Goal: Transaction & Acquisition: Purchase product/service

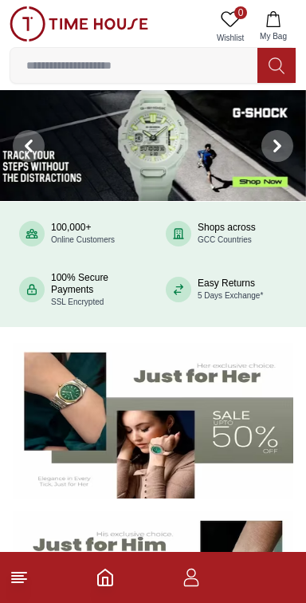
click at [277, 73] on icon at bounding box center [277, 66] width 16 height 18
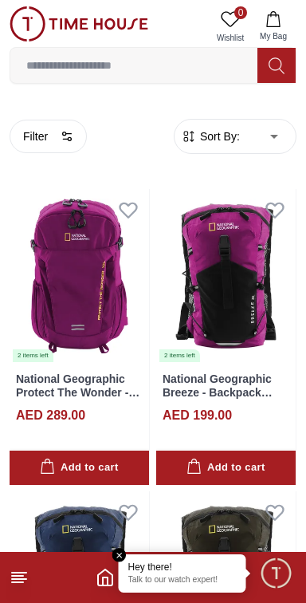
click at [181, 70] on input at bounding box center [133, 65] width 247 height 32
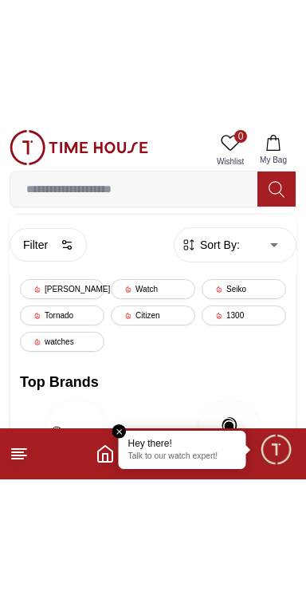
scroll to position [19, 0]
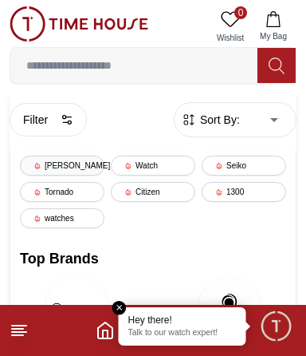
click at [56, 169] on div "[PERSON_NAME]" at bounding box center [62, 165] width 85 height 20
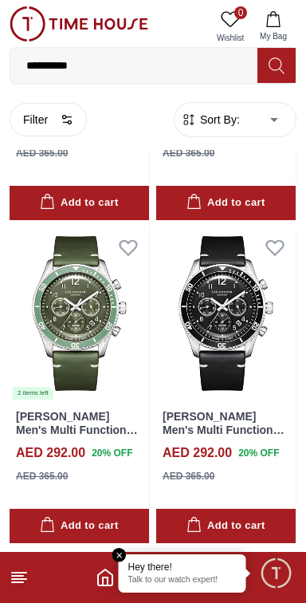
scroll to position [2550, 0]
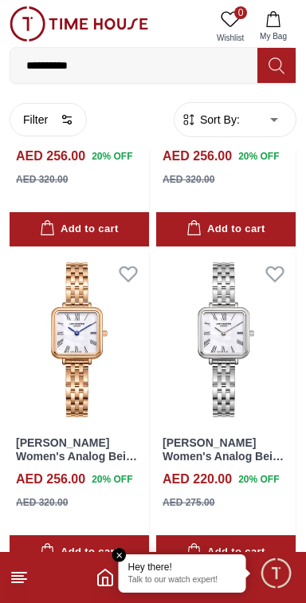
scroll to position [7680, 0]
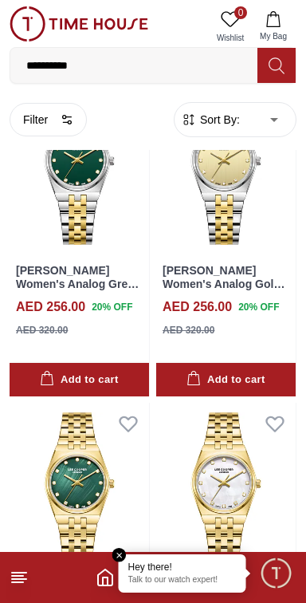
scroll to position [12396, 0]
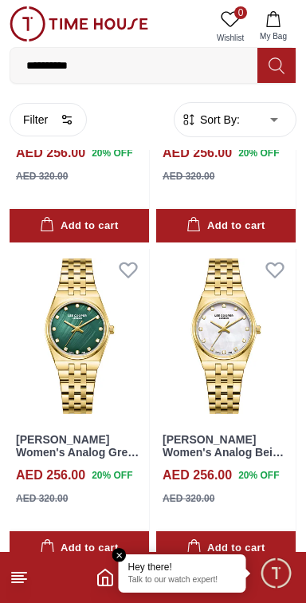
scroll to position [12530, 0]
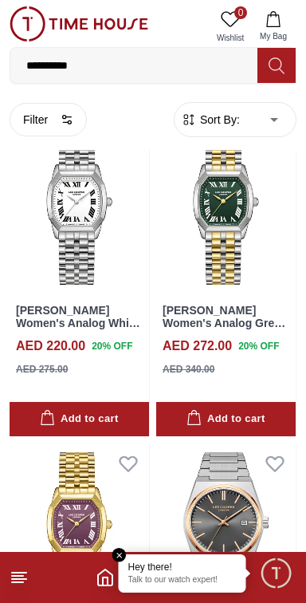
scroll to position [14144, 0]
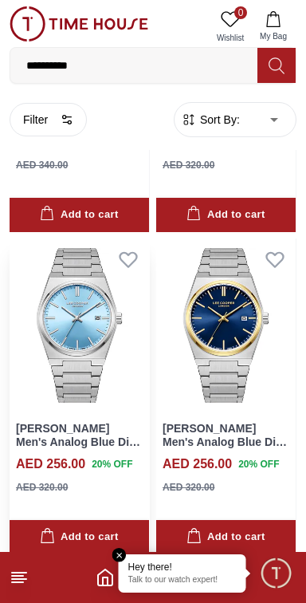
click at [69, 252] on img at bounding box center [80, 325] width 140 height 174
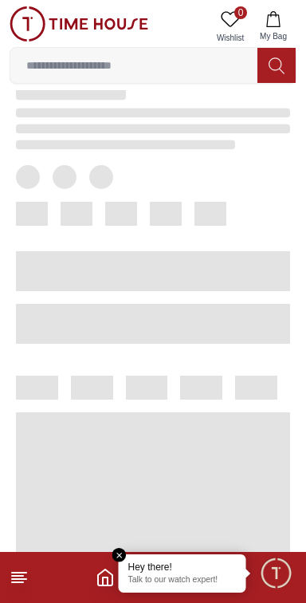
scroll to position [399, 0]
